Goal: Task Accomplishment & Management: Use online tool/utility

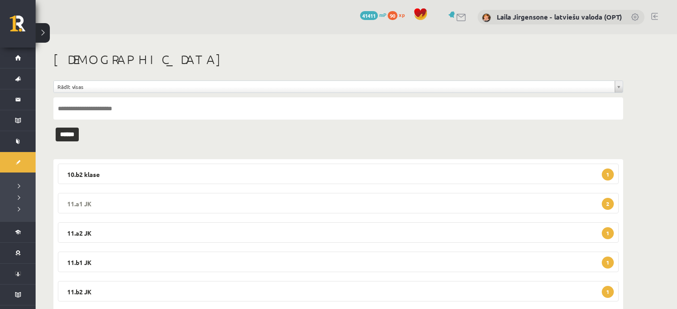
scroll to position [82, 0]
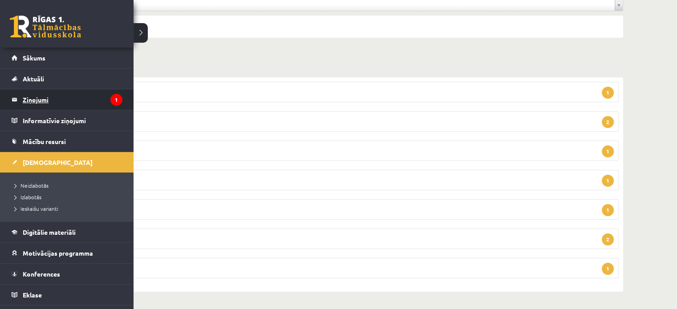
click at [30, 104] on legend "Ziņojumi 1" at bounding box center [73, 99] width 100 height 20
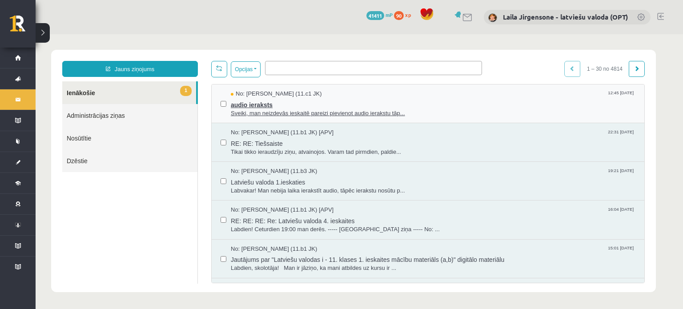
click at [286, 99] on span "audio ieraksts" at bounding box center [433, 103] width 405 height 11
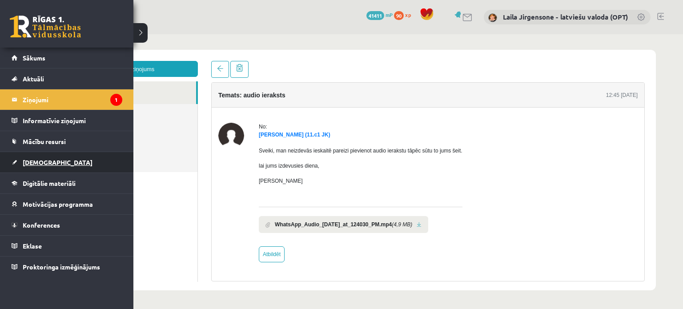
click at [34, 161] on span "[DEMOGRAPHIC_DATA]" at bounding box center [58, 162] width 70 height 8
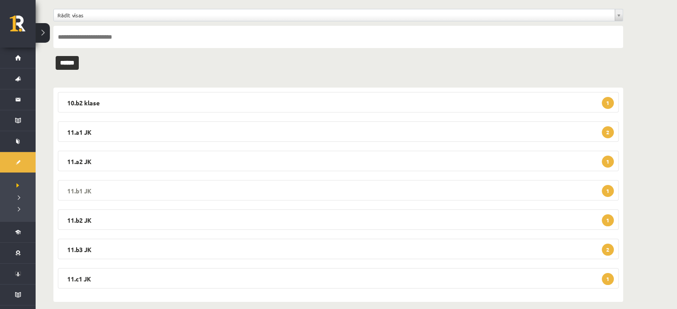
scroll to position [82, 0]
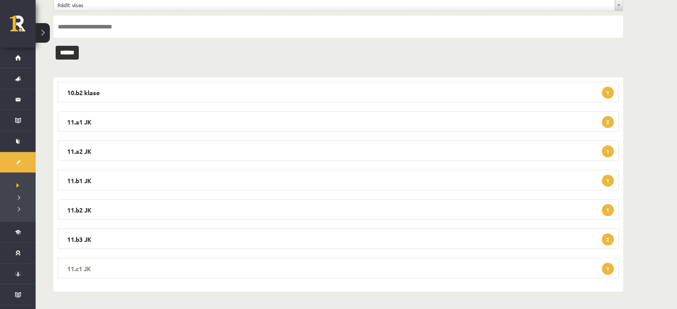
click at [210, 270] on legend "11.c1 JK 1" at bounding box center [338, 268] width 560 height 20
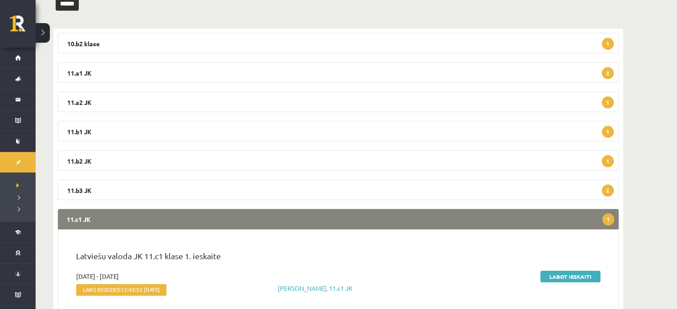
scroll to position [169, 0]
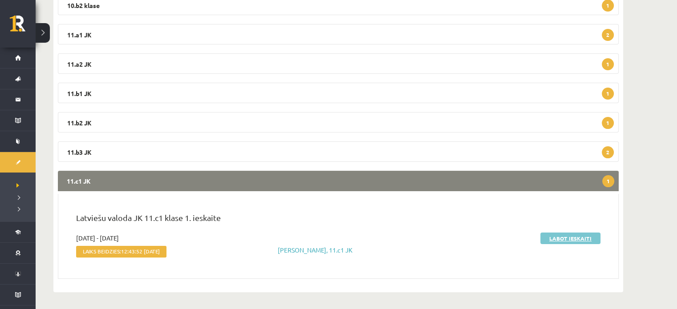
click at [569, 236] on link "Labot ieskaiti" at bounding box center [570, 239] width 60 height 12
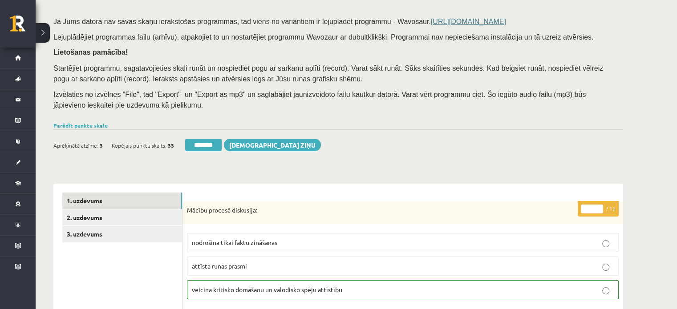
scroll to position [222, 0]
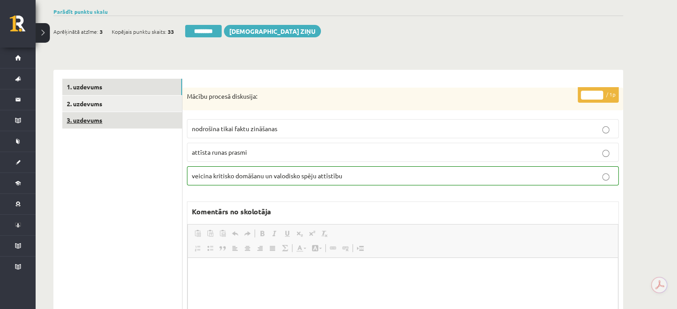
click at [154, 121] on link "3. uzdevums" at bounding box center [122, 120] width 120 height 16
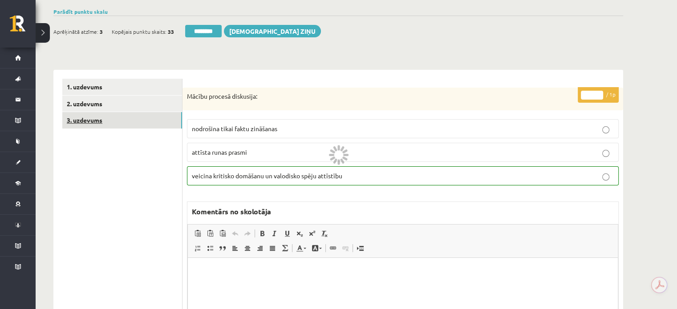
scroll to position [0, 0]
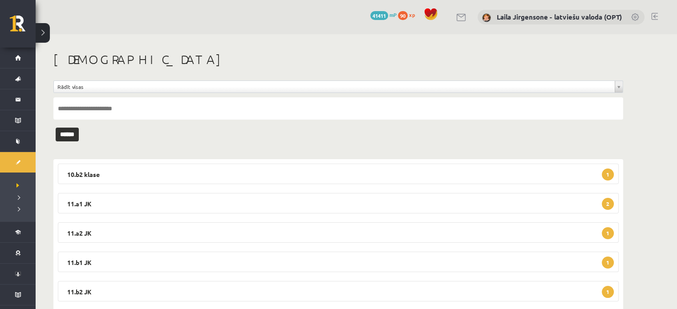
click at [653, 15] on link at bounding box center [654, 16] width 7 height 7
